Goal: Task Accomplishment & Management: Manage account settings

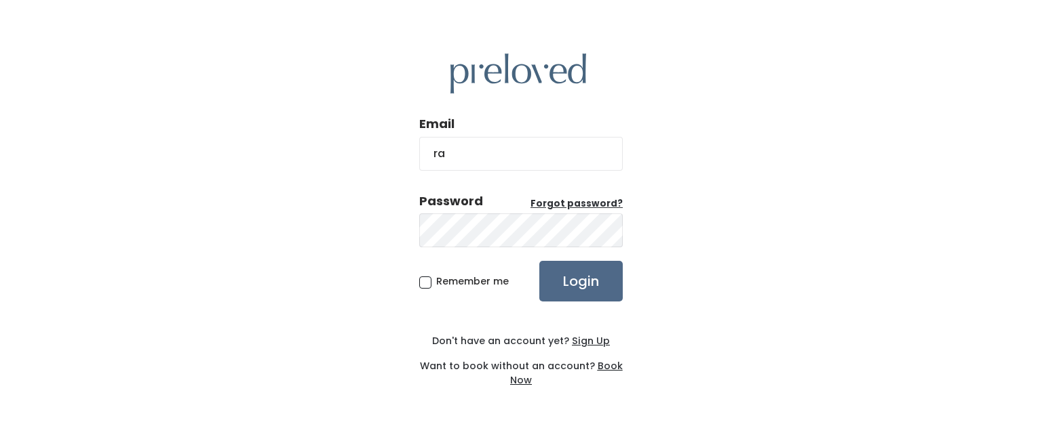
type input "rachelebaird@gmail.com"
click at [539, 261] on input "Login" at bounding box center [580, 281] width 83 height 41
